Goal: Task Accomplishment & Management: Use online tool/utility

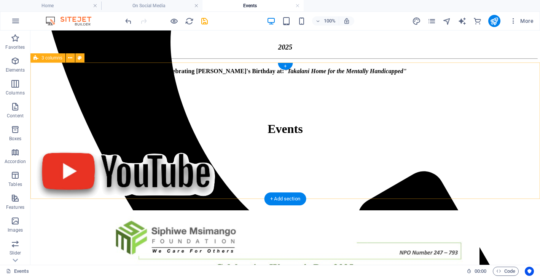
scroll to position [411, 0]
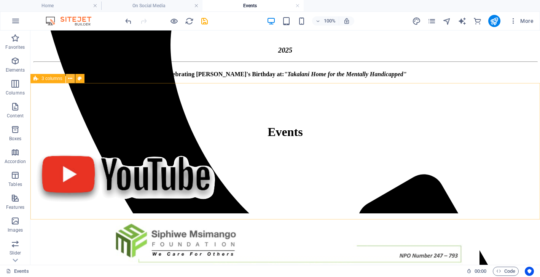
click at [70, 77] on icon at bounding box center [70, 79] width 4 height 8
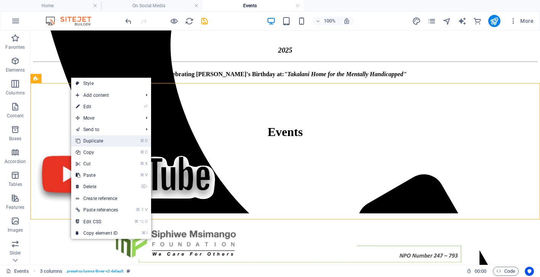
click at [86, 142] on link "⌘ D Duplicate" at bounding box center [96, 140] width 51 height 11
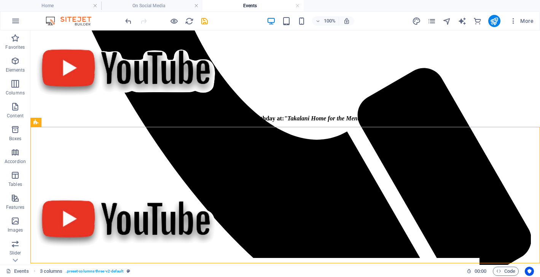
scroll to position [526, 0]
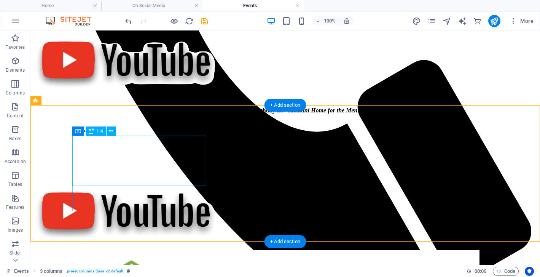
click at [145, 114] on div "Celebrating [PERSON_NAME]'s Birthday at: "Takalani Home for the Mentally Handic…" at bounding box center [285, 110] width 504 height 7
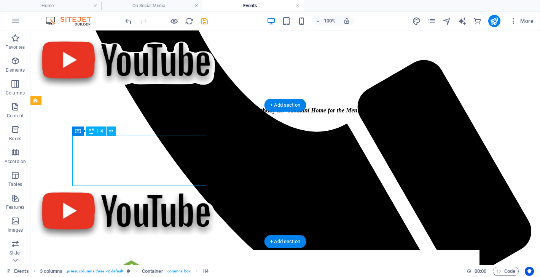
click at [145, 114] on div "Celebrating [PERSON_NAME]'s Birthday at: "Takalani Home for the Mentally Handic…" at bounding box center [285, 110] width 504 height 7
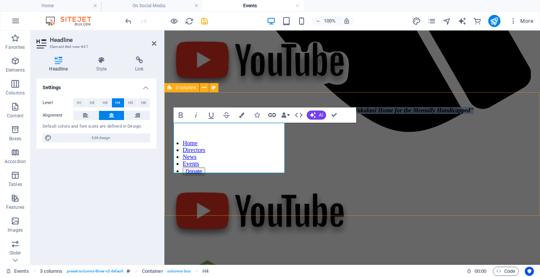
click at [272, 115] on icon "button" at bounding box center [272, 114] width 9 height 9
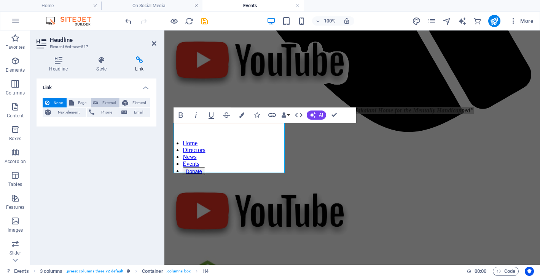
click at [112, 100] on span "External" at bounding box center [108, 102] width 17 height 9
select select "blank"
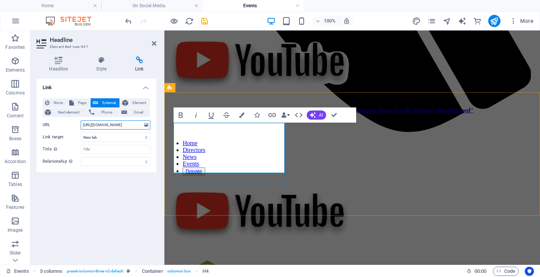
type input "[URL][DOMAIN_NAME]"
click at [231, 113] on span "Celebrating [PERSON_NAME]'s Birthday at: "Takalani Home for the Mentally Handic…" at bounding box center [352, 110] width 243 height 6
click at [265, 114] on h4 "Celebrating [PERSON_NAME]'s Birthday at: "Takalani Home for the Mentally Handic…" at bounding box center [352, 110] width 370 height 7
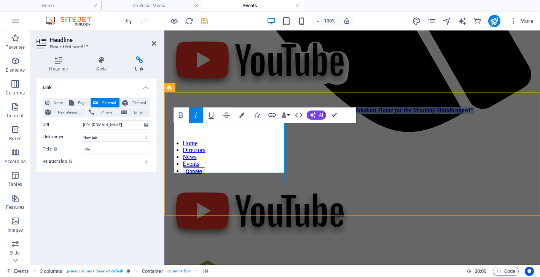
drag, startPoint x: 267, startPoint y: 164, endPoint x: 181, endPoint y: 127, distance: 93.6
click at [181, 114] on h4 "Celebrating [PERSON_NAME]'s Birthday at: "Takalani Home for the Mentally Handic…" at bounding box center [352, 110] width 370 height 7
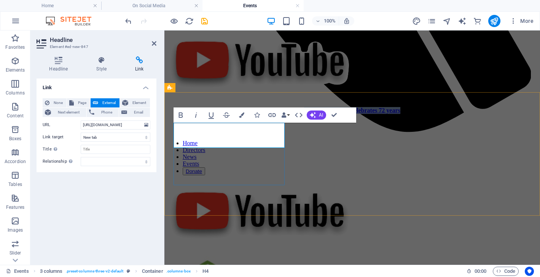
drag, startPoint x: 276, startPoint y: 141, endPoint x: 188, endPoint y: 128, distance: 89.2
click at [188, 114] on h4 "Malume Siphiwe Celebrates 72 years" at bounding box center [352, 110] width 370 height 7
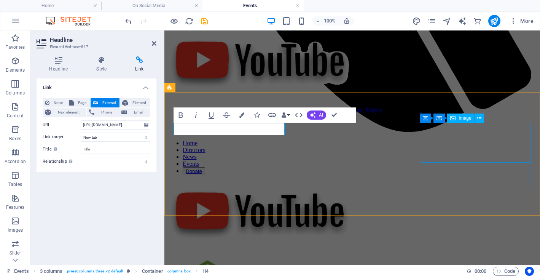
click at [498, 181] on figure at bounding box center [352, 215] width 370 height 69
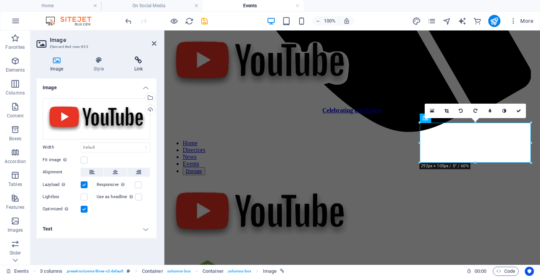
click at [139, 61] on icon at bounding box center [139, 60] width 36 height 8
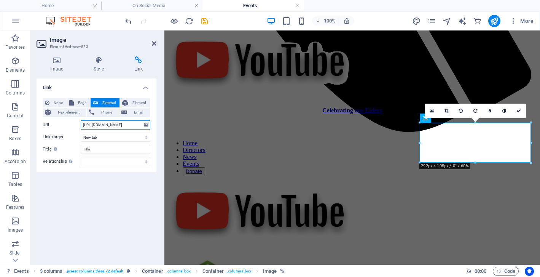
click at [110, 127] on input "[URL][DOMAIN_NAME]" at bounding box center [116, 124] width 70 height 9
paste input "[URL][DOMAIN_NAME]"
type input "[URL][DOMAIN_NAME]"
click at [387, 206] on div "Celebrating our Elders" at bounding box center [352, 178] width 370 height 142
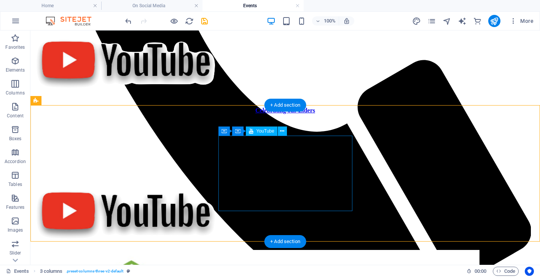
click at [330, 162] on div at bounding box center [285, 151] width 504 height 59
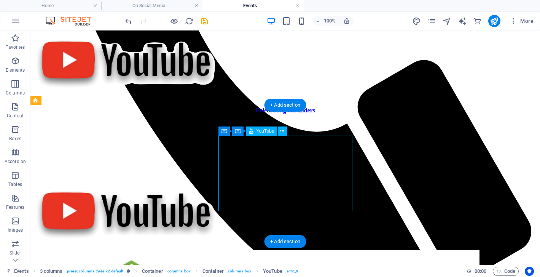
click at [330, 162] on div at bounding box center [285, 151] width 504 height 59
select select "ar16_9"
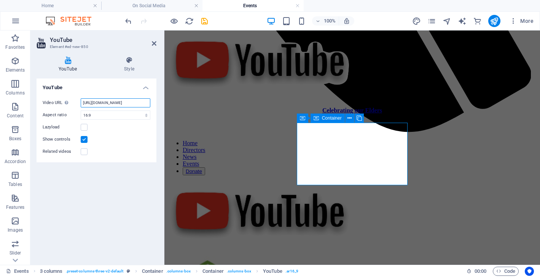
click at [138, 102] on input "[URL][DOMAIN_NAME]" at bounding box center [116, 102] width 70 height 9
paste input "[URL][DOMAIN_NAME]"
type input "[URL][DOMAIN_NAME]"
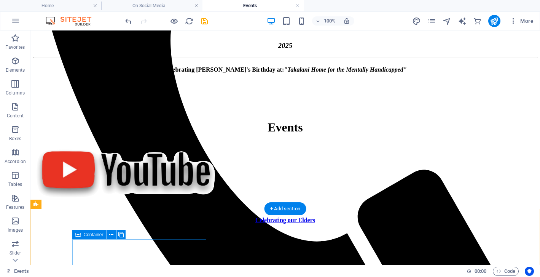
scroll to position [414, 0]
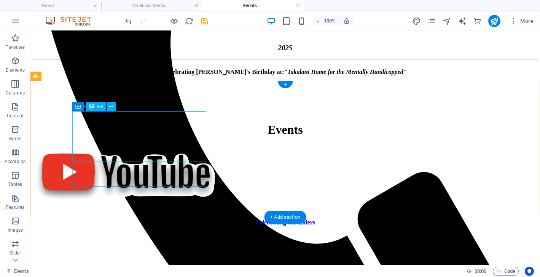
click at [150, 75] on div "Celebrating [PERSON_NAME]'s Birthday at: "Takalani Home for the Mentally Handic…" at bounding box center [285, 72] width 504 height 7
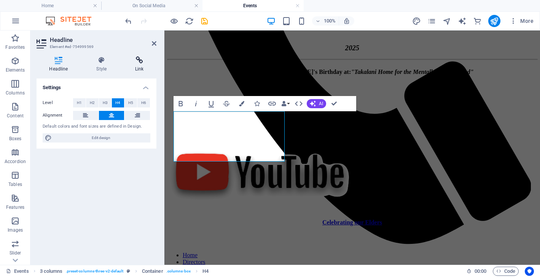
click at [138, 61] on icon at bounding box center [140, 60] width 34 height 8
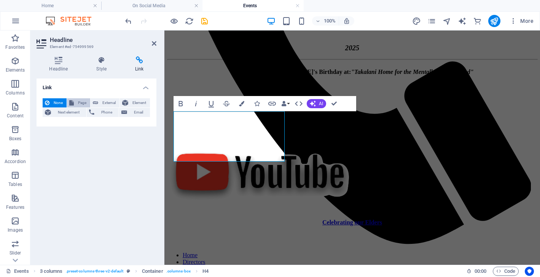
click at [77, 99] on span "Page" at bounding box center [82, 102] width 12 height 9
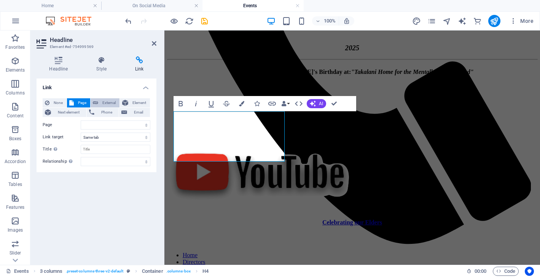
click at [99, 102] on button "External" at bounding box center [105, 102] width 29 height 9
select select
select select "blank"
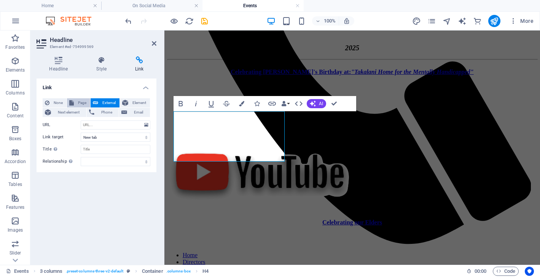
click at [81, 99] on span "Page" at bounding box center [82, 102] width 12 height 9
select select
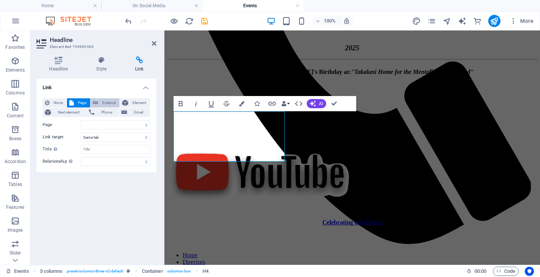
click at [111, 102] on span "External" at bounding box center [108, 102] width 17 height 9
select select "blank"
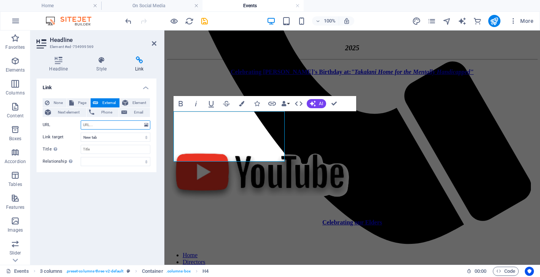
paste input "[URL][DOMAIN_NAME]"
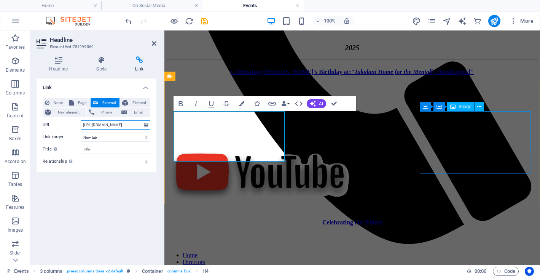
type input "[URL][DOMAIN_NAME]"
click at [485, 142] on figure at bounding box center [352, 176] width 370 height 69
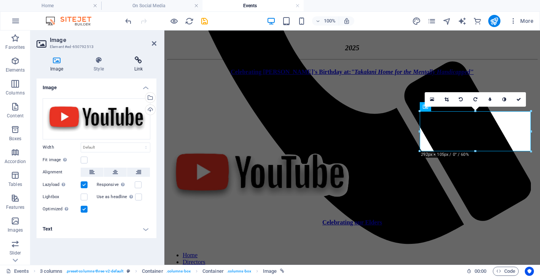
click at [140, 60] on icon at bounding box center [139, 60] width 36 height 8
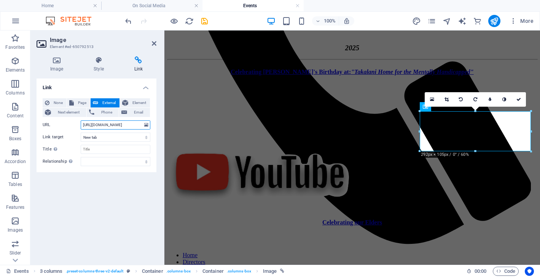
click at [106, 123] on input "[URL][DOMAIN_NAME]" at bounding box center [116, 124] width 70 height 9
paste input "[URL][DOMAIN_NAME]"
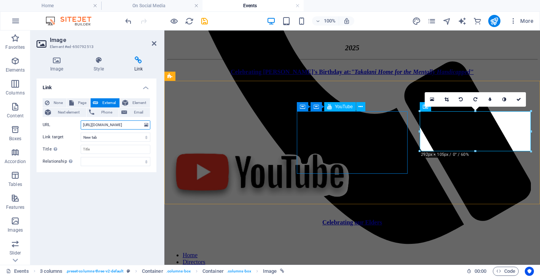
type input "[URL][DOMAIN_NAME]"
click at [388, 142] on div at bounding box center [352, 112] width 370 height 59
select select "ar16_9"
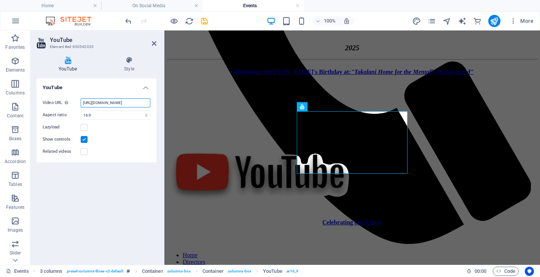
click at [128, 100] on input "[URL][DOMAIN_NAME]" at bounding box center [116, 102] width 70 height 9
paste input "wXkTuPJ6HWw&list=PLuNiD3AtQKOHcfiwDnZJpGQsqL2a6OJH1&index=1"
type input "[URL][DOMAIN_NAME]"
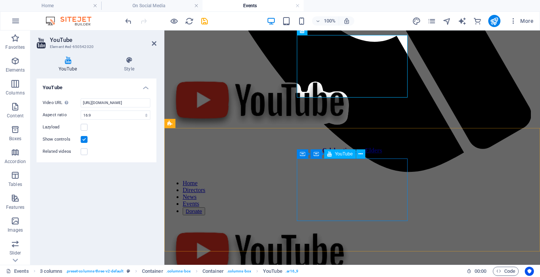
scroll to position [490, 0]
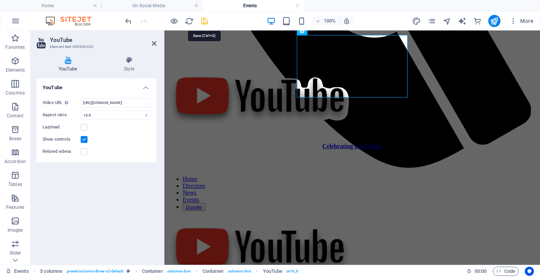
click at [203, 19] on icon "save" at bounding box center [204, 21] width 9 height 9
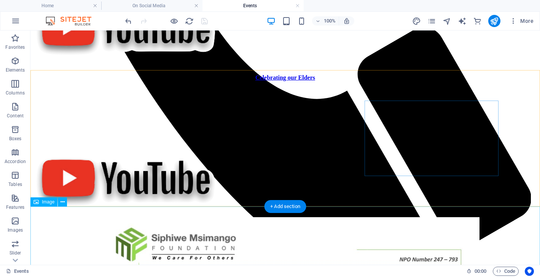
scroll to position [561, 0]
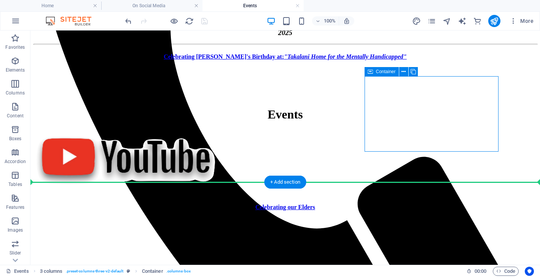
scroll to position [456, 0]
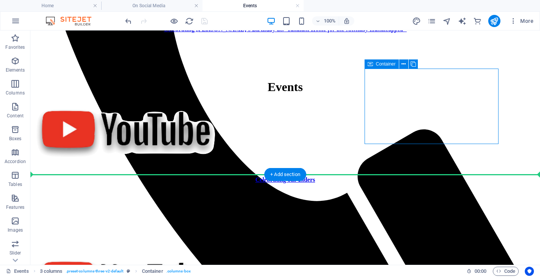
drag, startPoint x: 43, startPoint y: 92, endPoint x: 11, endPoint y: 164, distance: 79.0
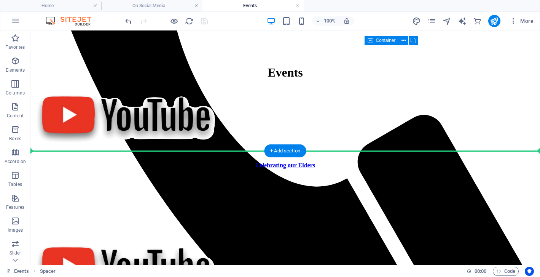
scroll to position [480, 0]
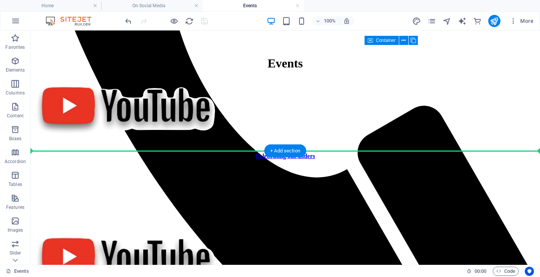
drag, startPoint x: 45, startPoint y: 75, endPoint x: 33, endPoint y: 122, distance: 48.2
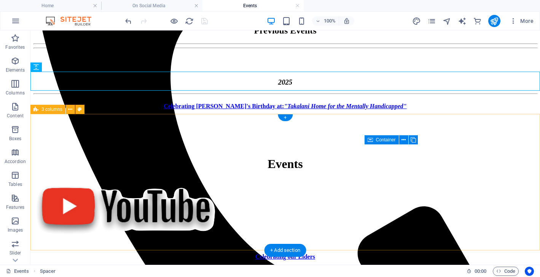
scroll to position [378, 0]
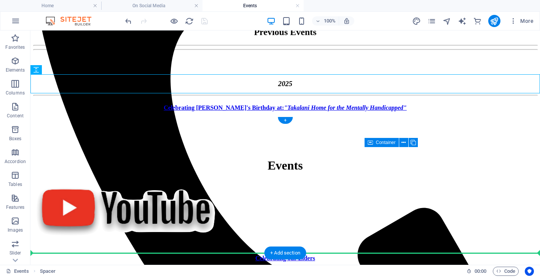
drag, startPoint x: 69, startPoint y: 102, endPoint x: 45, endPoint y: 211, distance: 111.4
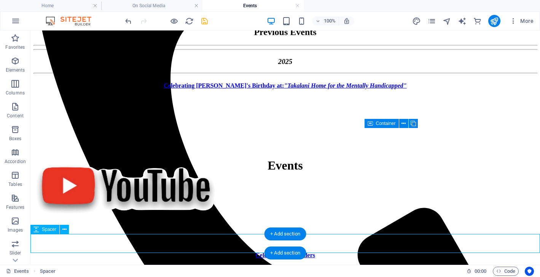
click at [131, 244] on div at bounding box center [285, 234] width 504 height 19
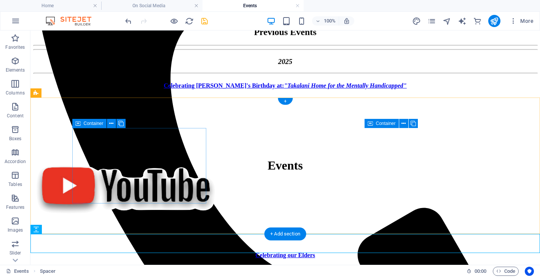
click at [125, 89] on div "Celebrating [PERSON_NAME]'s Birthday at: "Takalani Home for the Mentally Handic…" at bounding box center [285, 85] width 504 height 7
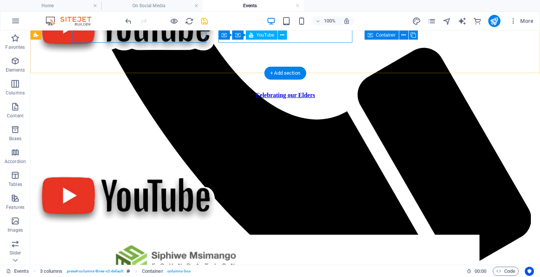
scroll to position [539, 0]
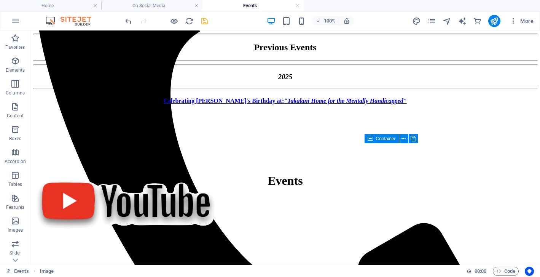
scroll to position [364, 0]
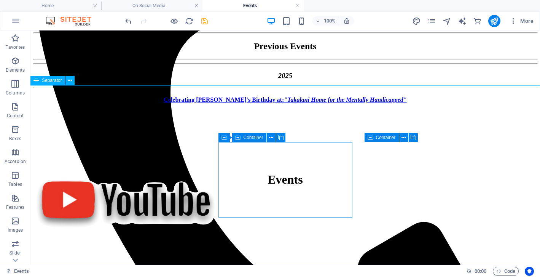
click at [41, 79] on div "Separator" at bounding box center [47, 80] width 35 height 9
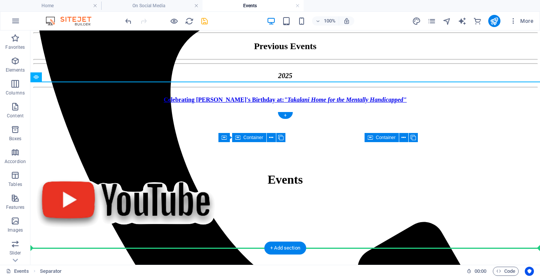
drag, startPoint x: 49, startPoint y: 76, endPoint x: 19, endPoint y: 181, distance: 109.2
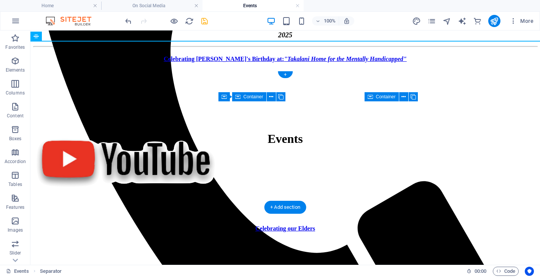
scroll to position [405, 0]
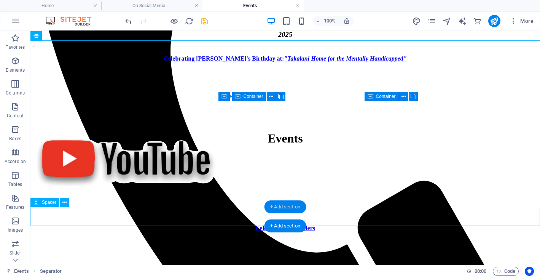
click at [289, 205] on div "+ Add section" at bounding box center [285, 206] width 42 height 13
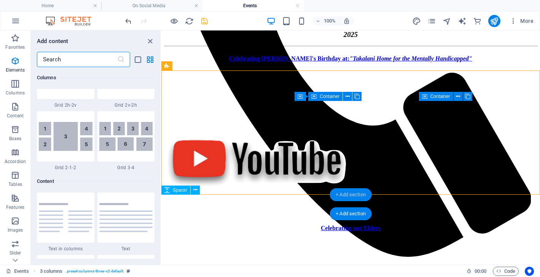
scroll to position [1332, 0]
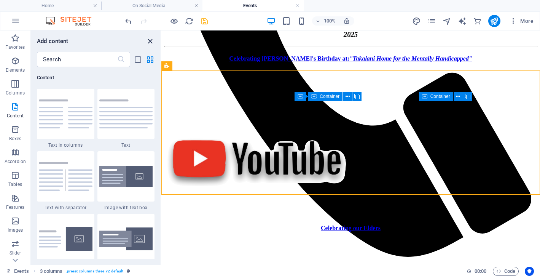
click at [151, 40] on icon "close panel" at bounding box center [150, 41] width 9 height 9
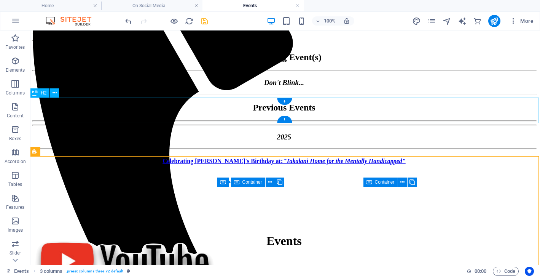
scroll to position [298, 1]
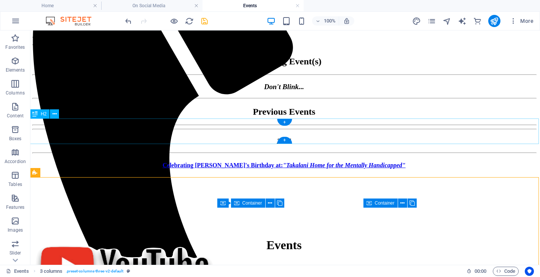
click at [34, 113] on icon at bounding box center [34, 113] width 5 height 9
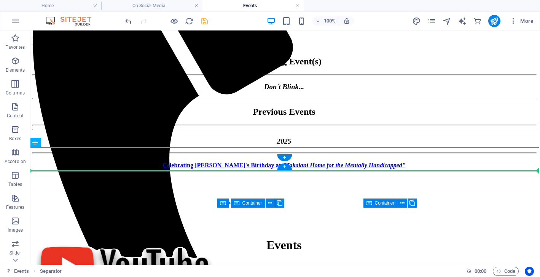
drag, startPoint x: 65, startPoint y: 172, endPoint x: 32, endPoint y: 167, distance: 33.5
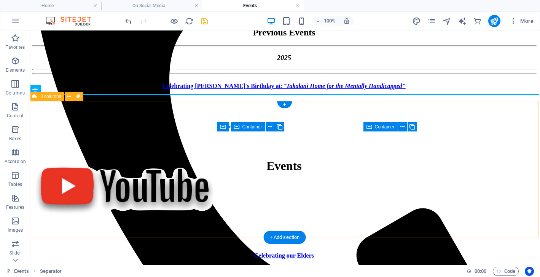
scroll to position [381, 1]
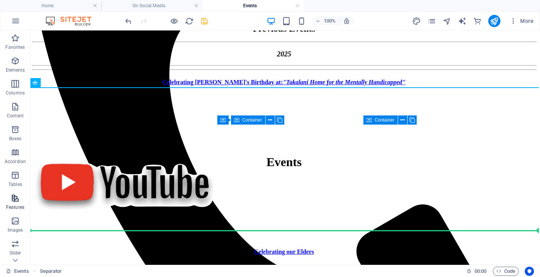
drag, startPoint x: 35, startPoint y: 81, endPoint x: 30, endPoint y: 195, distance: 114.0
click at [30, 195] on section "Favorites Elements Columns Content Boxes Accordion Tables Features Images Slide…" at bounding box center [270, 147] width 540 height 234
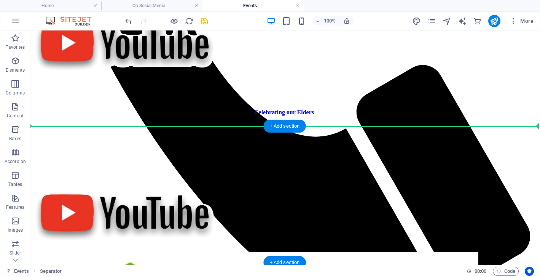
scroll to position [532, 1]
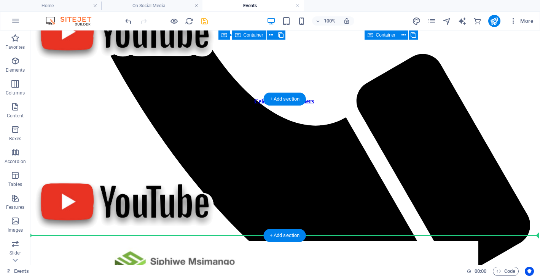
drag, startPoint x: 67, startPoint y: 112, endPoint x: 48, endPoint y: 197, distance: 87.7
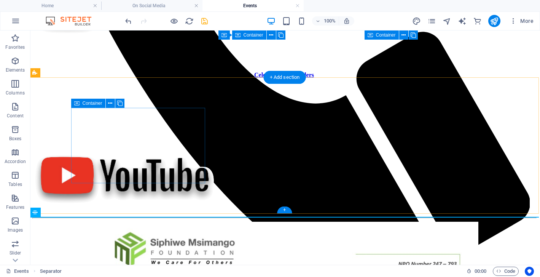
scroll to position [556, 1]
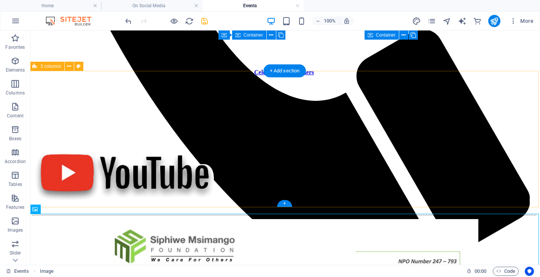
click at [100, 190] on div "Celebrating our Elders" at bounding box center [284, 140] width 504 height 142
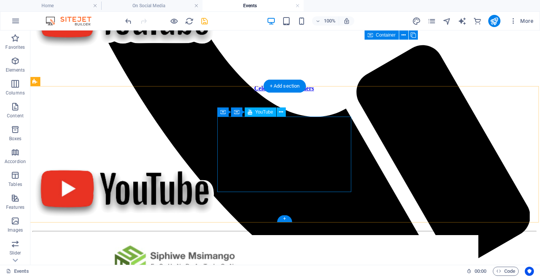
scroll to position [541, 1]
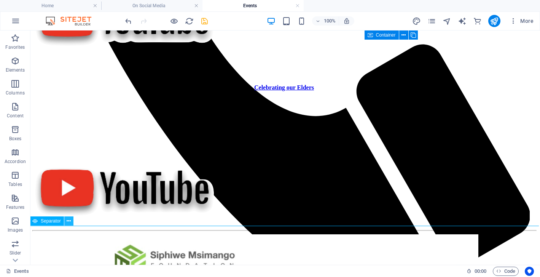
click at [70, 219] on icon at bounding box center [69, 221] width 4 height 8
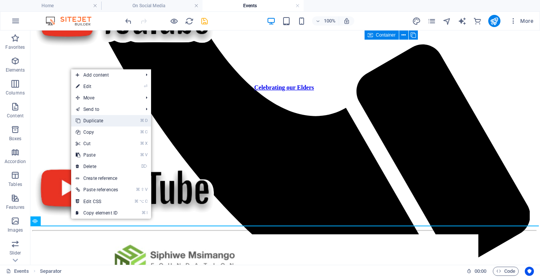
click at [96, 119] on link "⌘ D Duplicate" at bounding box center [96, 120] width 51 height 11
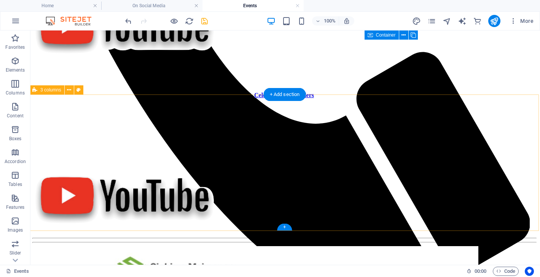
scroll to position [534, 1]
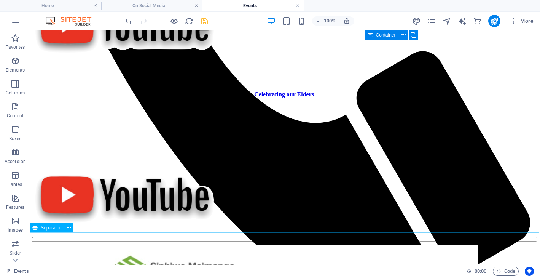
click at [37, 228] on icon at bounding box center [34, 227] width 5 height 9
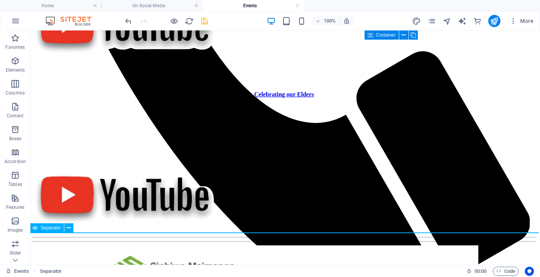
scroll to position [558, 1]
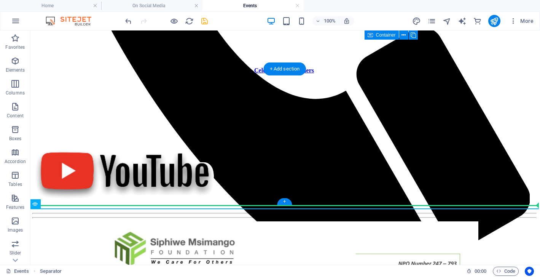
drag, startPoint x: 67, startPoint y: 258, endPoint x: 53, endPoint y: 146, distance: 113.2
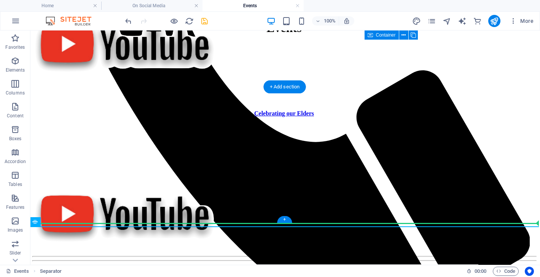
scroll to position [541, 1]
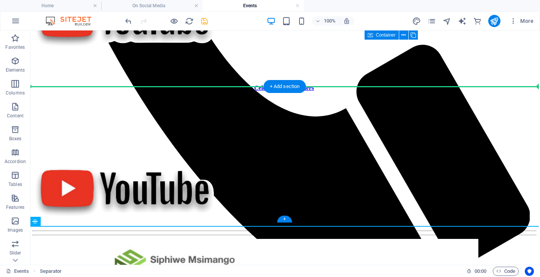
drag, startPoint x: 71, startPoint y: 279, endPoint x: 88, endPoint y: 116, distance: 163.5
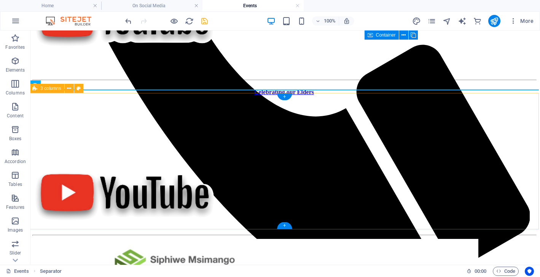
click at [214, 218] on div "Celebrating our Elders" at bounding box center [284, 160] width 504 height 142
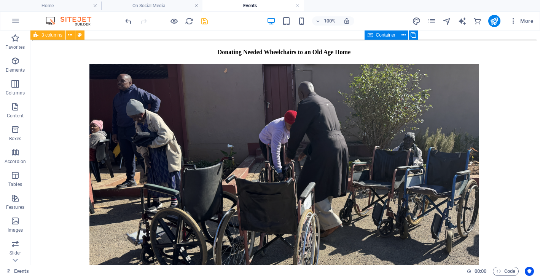
scroll to position [1402, 1]
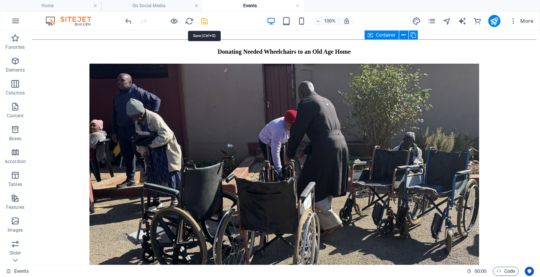
click at [202, 20] on icon "save" at bounding box center [204, 21] width 9 height 9
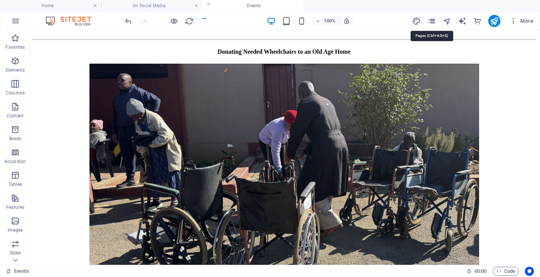
click at [432, 19] on icon "pages" at bounding box center [431, 21] width 9 height 9
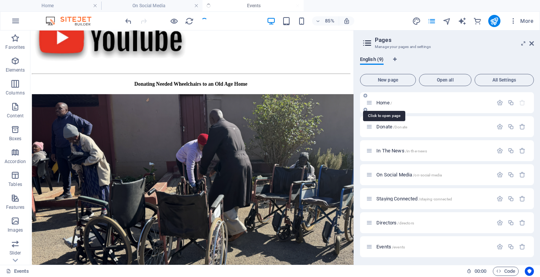
click at [381, 103] on span "Home /" at bounding box center [384, 103] width 16 height 6
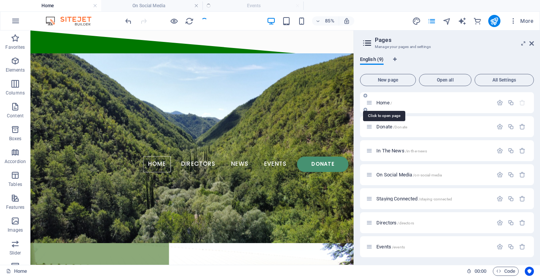
click at [381, 103] on span "Home /" at bounding box center [384, 103] width 16 height 6
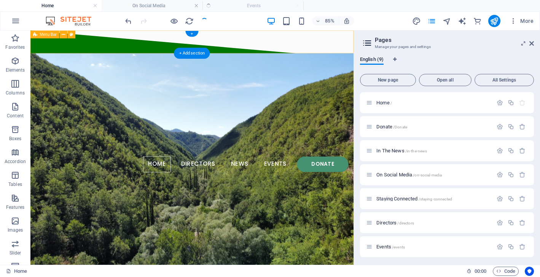
click at [215, 18] on div "85% More" at bounding box center [330, 21] width 413 height 12
click at [190, 19] on icon "reload" at bounding box center [189, 21] width 9 height 9
click at [532, 41] on icon at bounding box center [531, 43] width 5 height 6
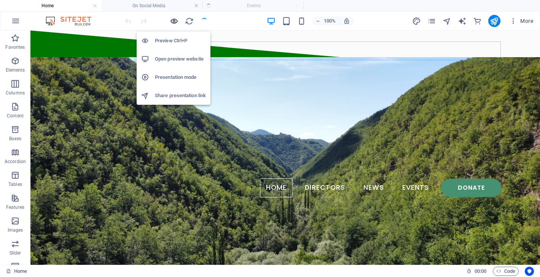
click at [175, 20] on icon "button" at bounding box center [174, 21] width 9 height 9
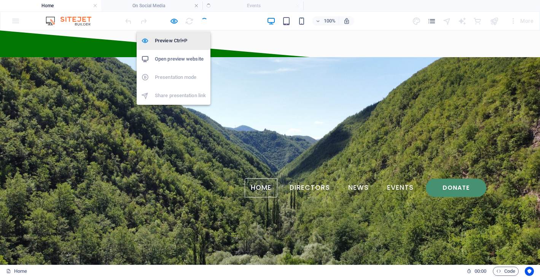
click at [168, 41] on h6 "Preview Ctrl+P" at bounding box center [180, 40] width 51 height 9
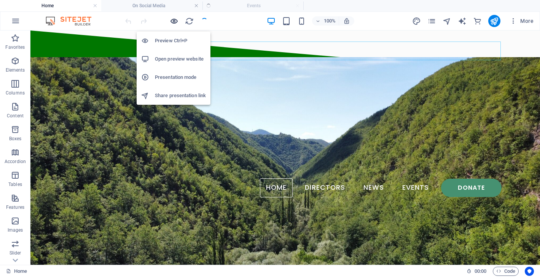
click at [175, 21] on icon "button" at bounding box center [174, 21] width 9 height 9
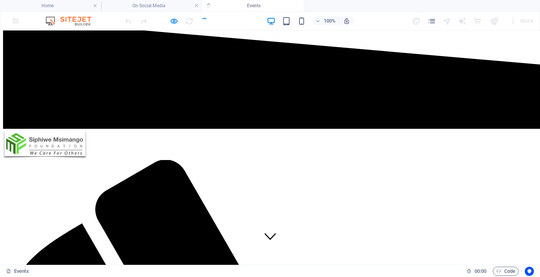
scroll to position [7, 0]
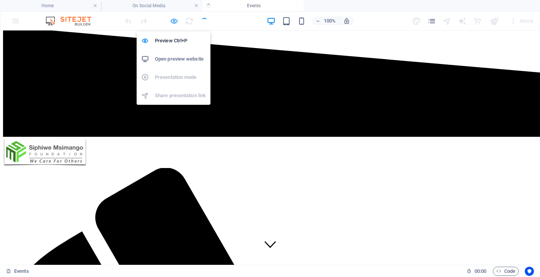
click at [173, 19] on icon "button" at bounding box center [174, 21] width 9 height 9
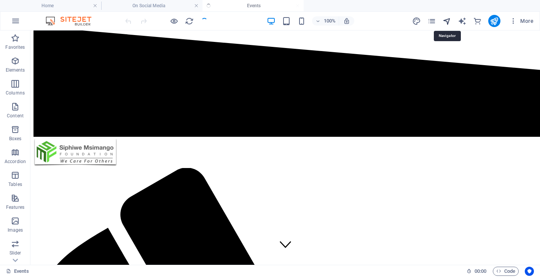
click at [448, 21] on icon "navigator" at bounding box center [447, 21] width 9 height 9
select select "12643379-en"
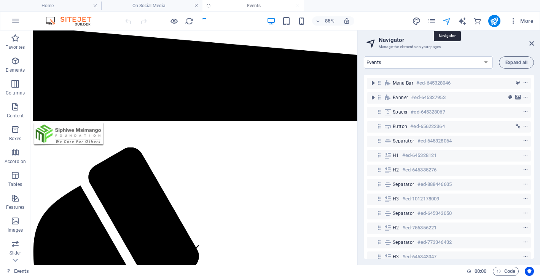
click at [448, 20] on icon "navigator" at bounding box center [447, 21] width 9 height 9
click at [535, 41] on aside "Navigator Manage the elements on your pages Home Donate In The News On Social M…" at bounding box center [448, 147] width 183 height 234
click at [531, 44] on icon at bounding box center [531, 43] width 5 height 6
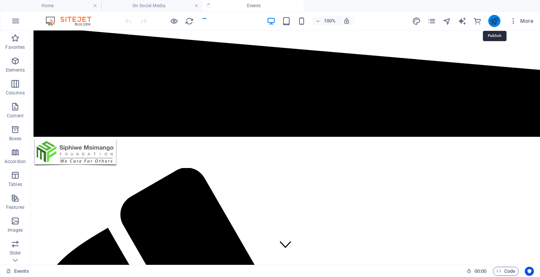
click at [494, 20] on icon "publish" at bounding box center [494, 21] width 9 height 9
